Goal: Task Accomplishment & Management: Manage account settings

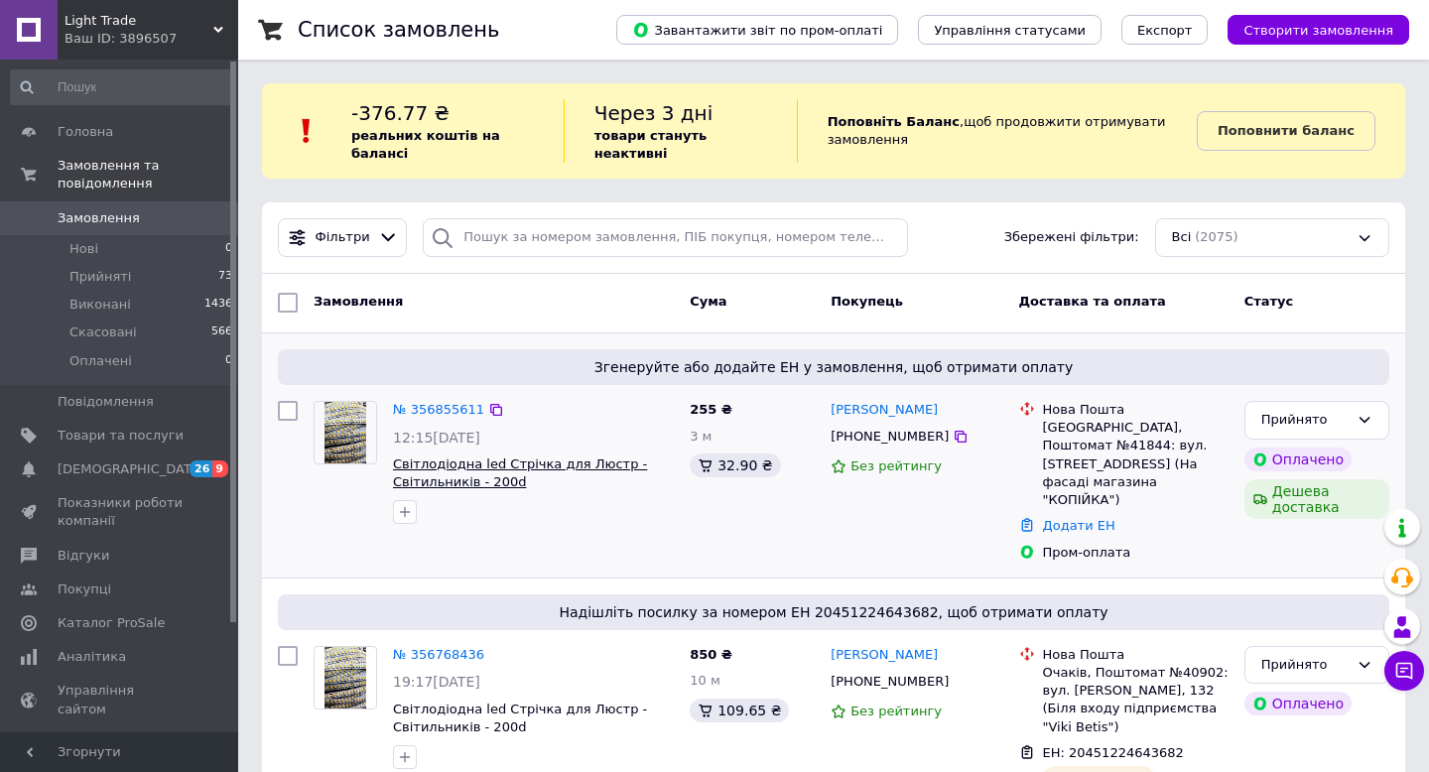
click at [533, 466] on span "Світлодіодна led Стрічка для Люстр - Світильників - 200d" at bounding box center [520, 474] width 254 height 34
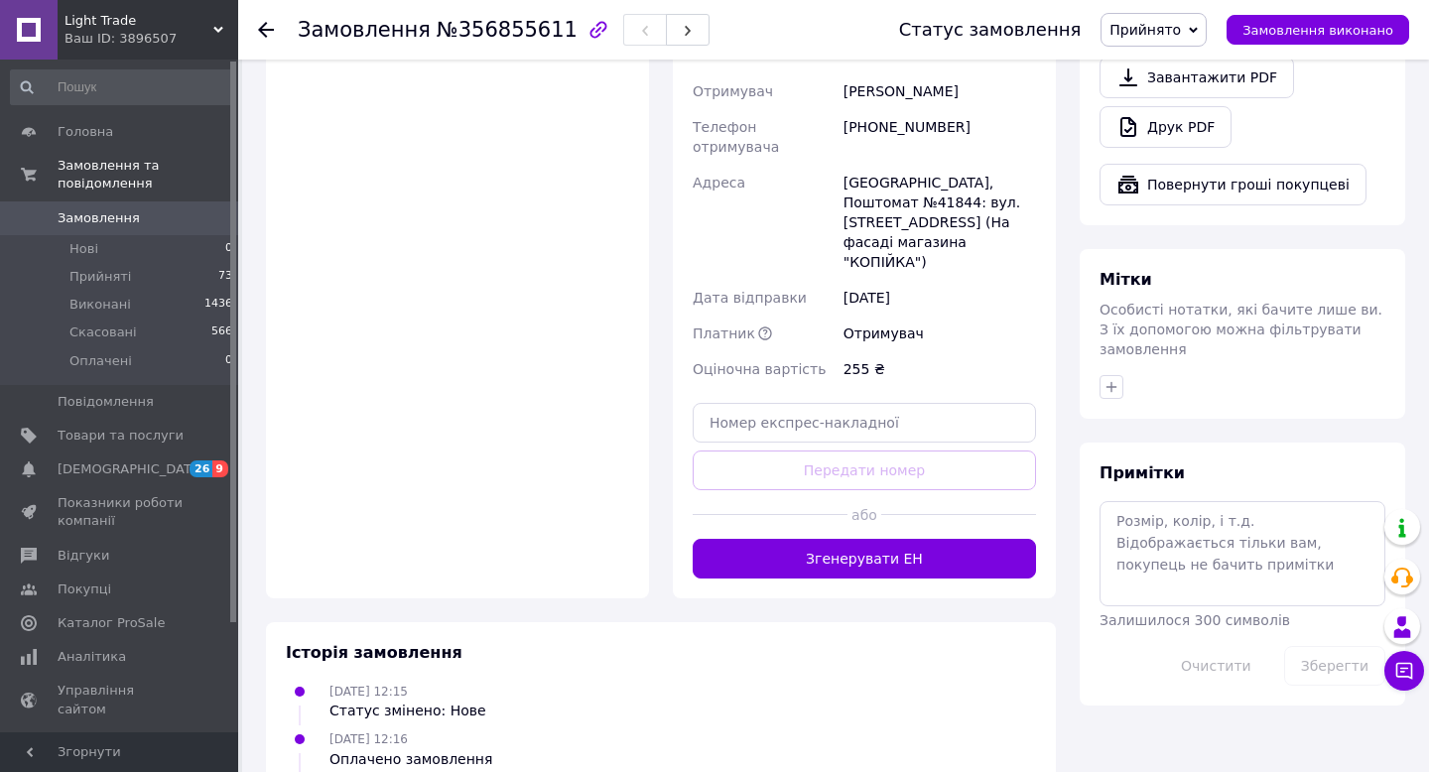
scroll to position [1391, 0]
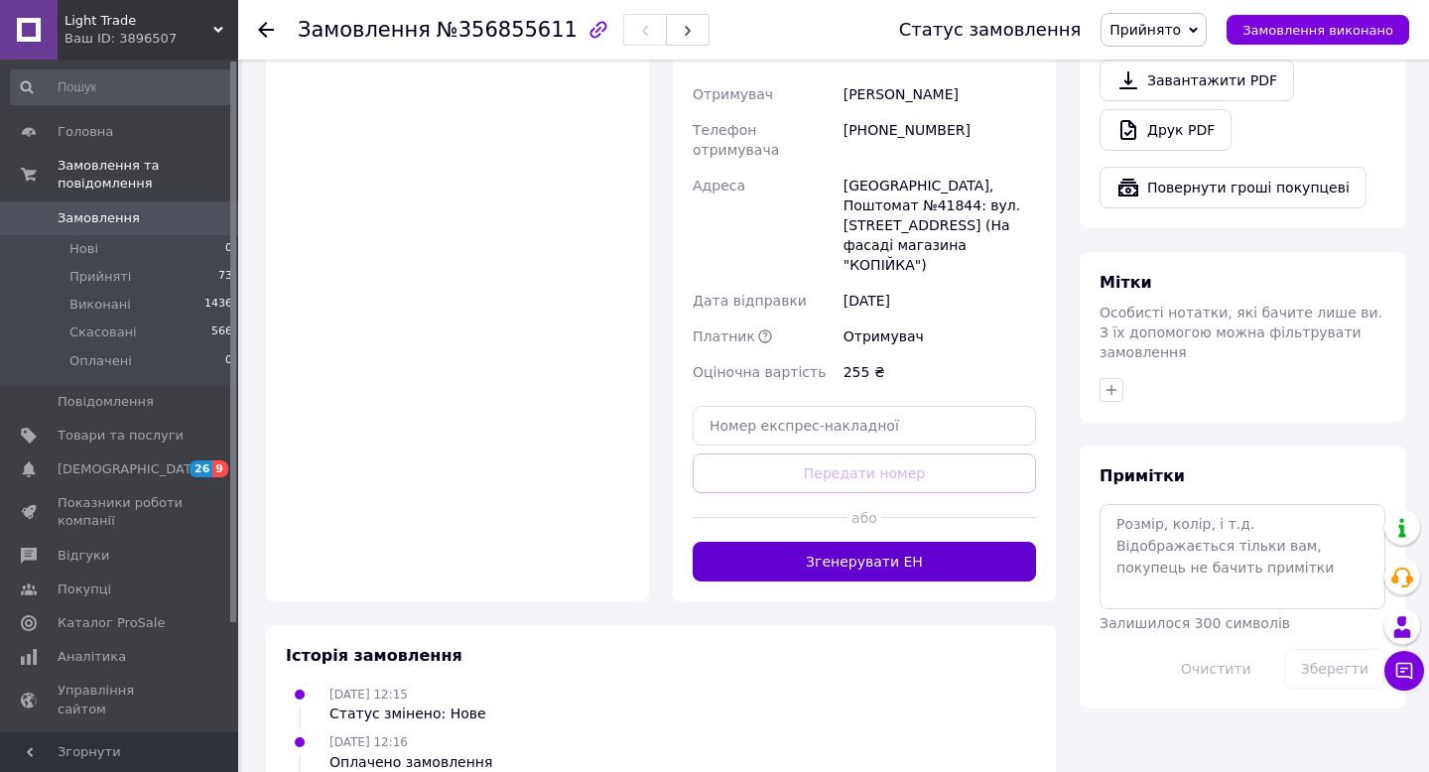
click at [981, 542] on button "Згенерувати ЕН" at bounding box center [864, 562] width 343 height 40
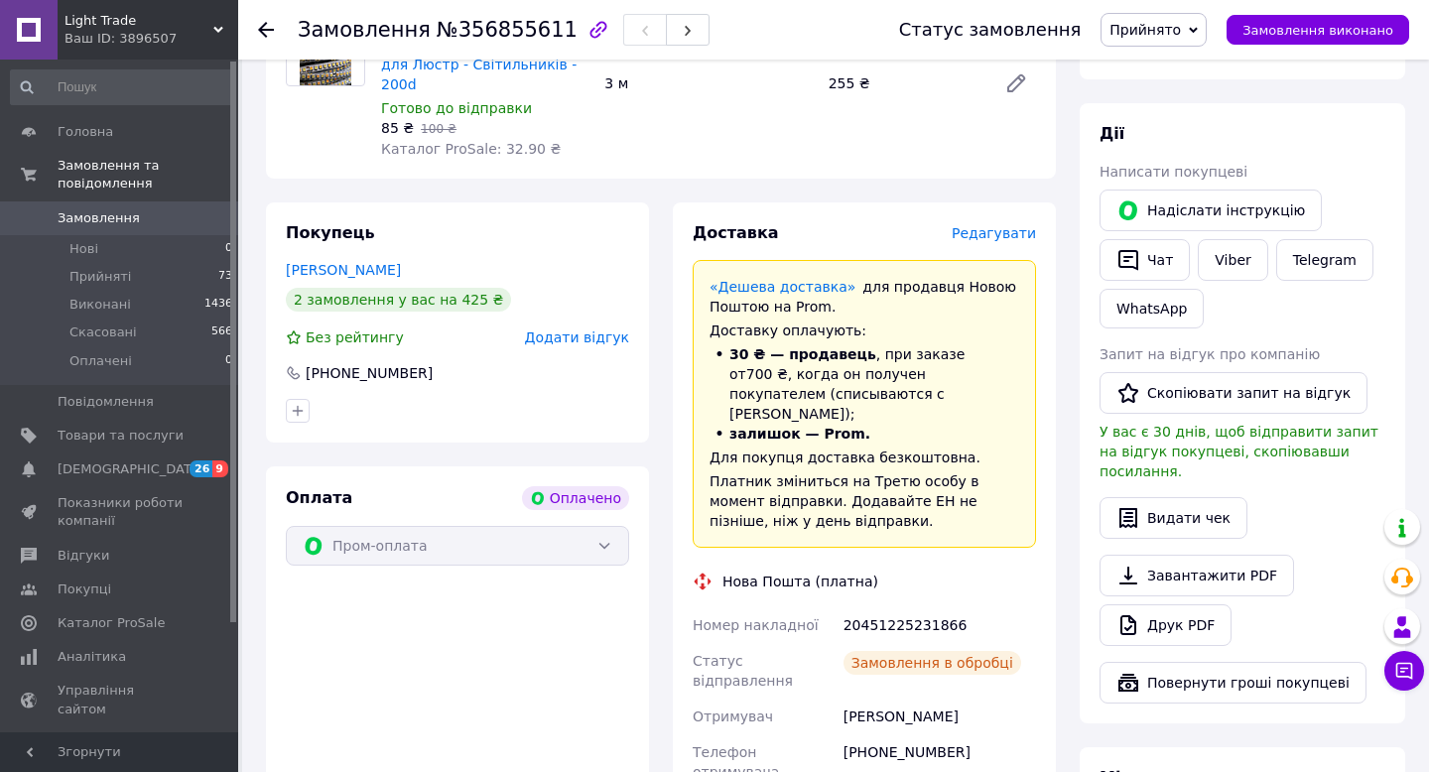
scroll to position [842, 0]
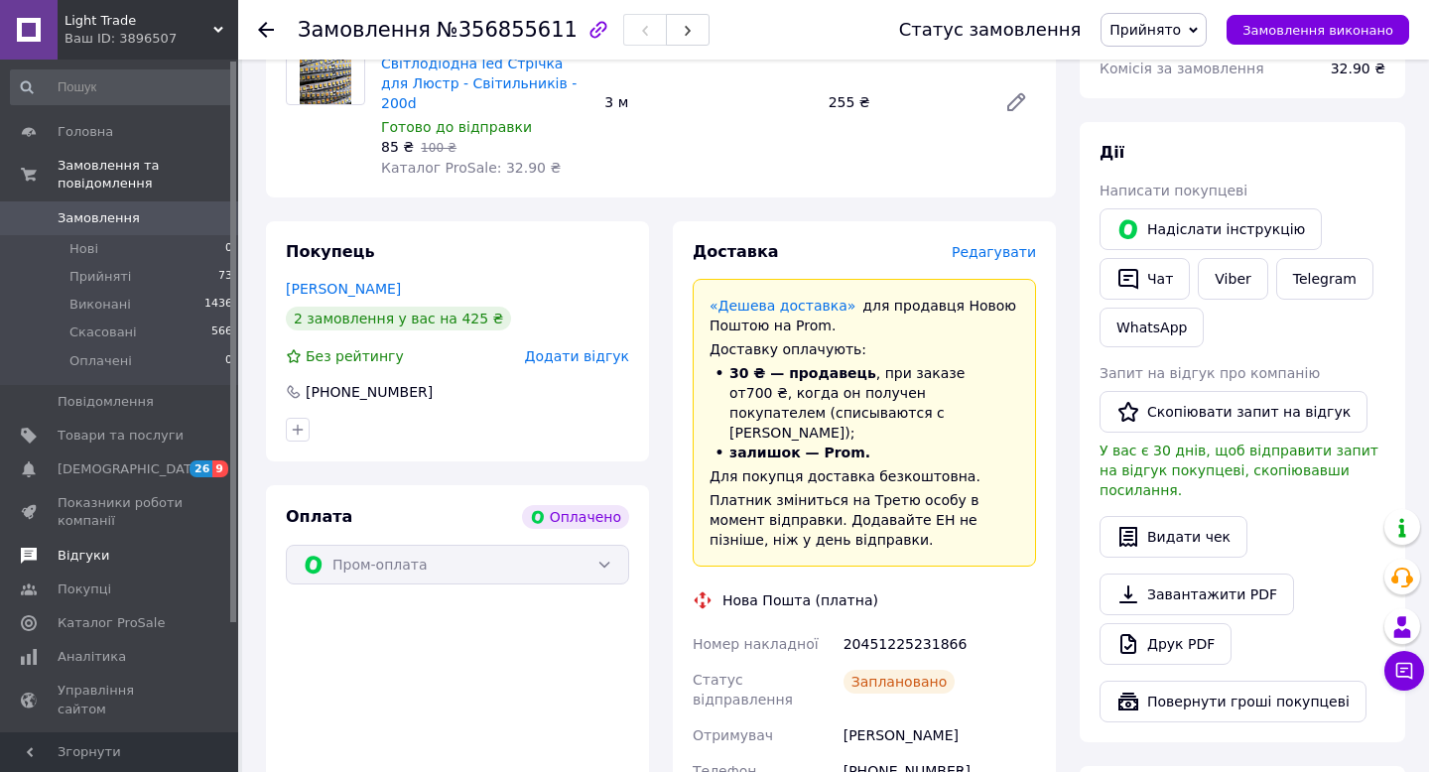
click at [92, 556] on span "Відгуки" at bounding box center [84, 556] width 52 height 18
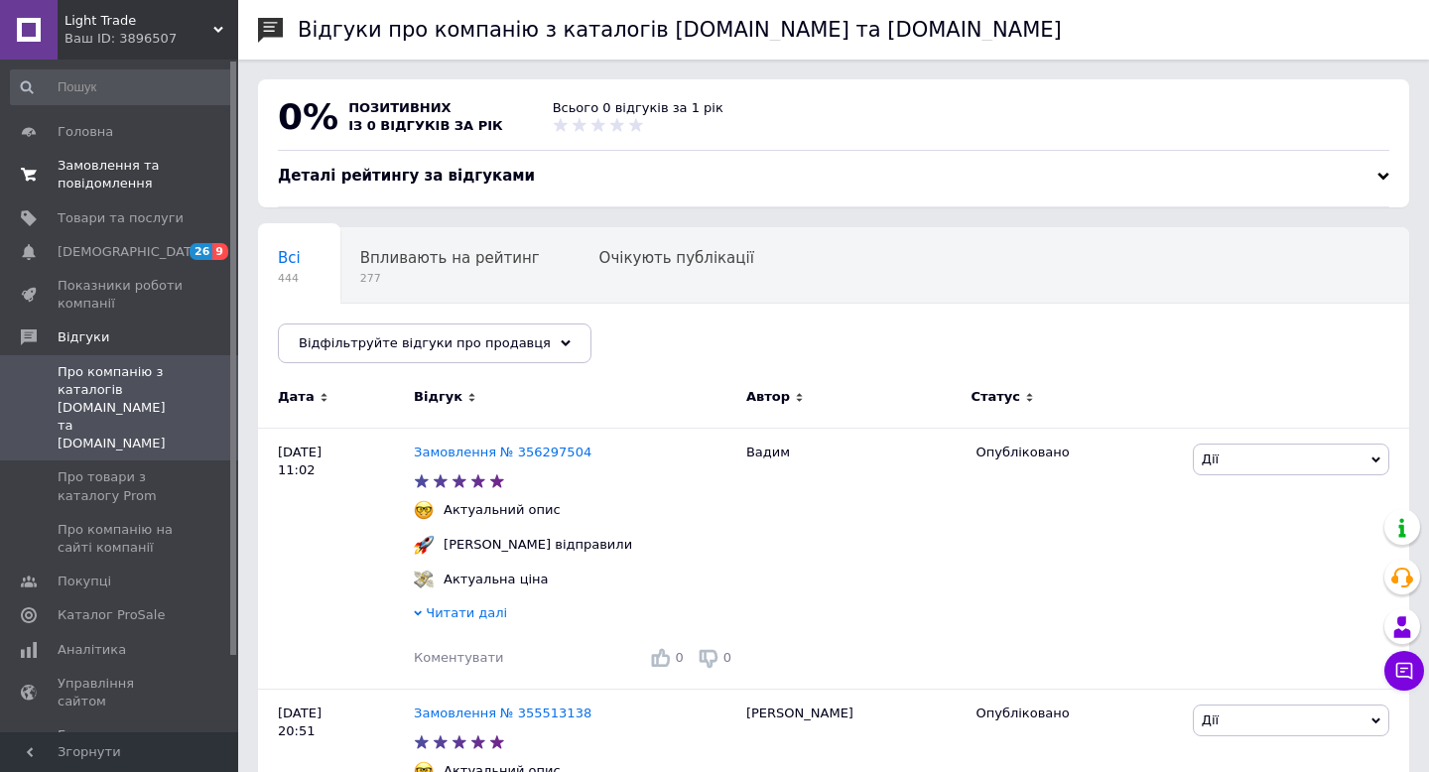
click at [103, 163] on span "Замовлення та повідомлення" at bounding box center [121, 175] width 126 height 36
